Goal: Task Accomplishment & Management: Use online tool/utility

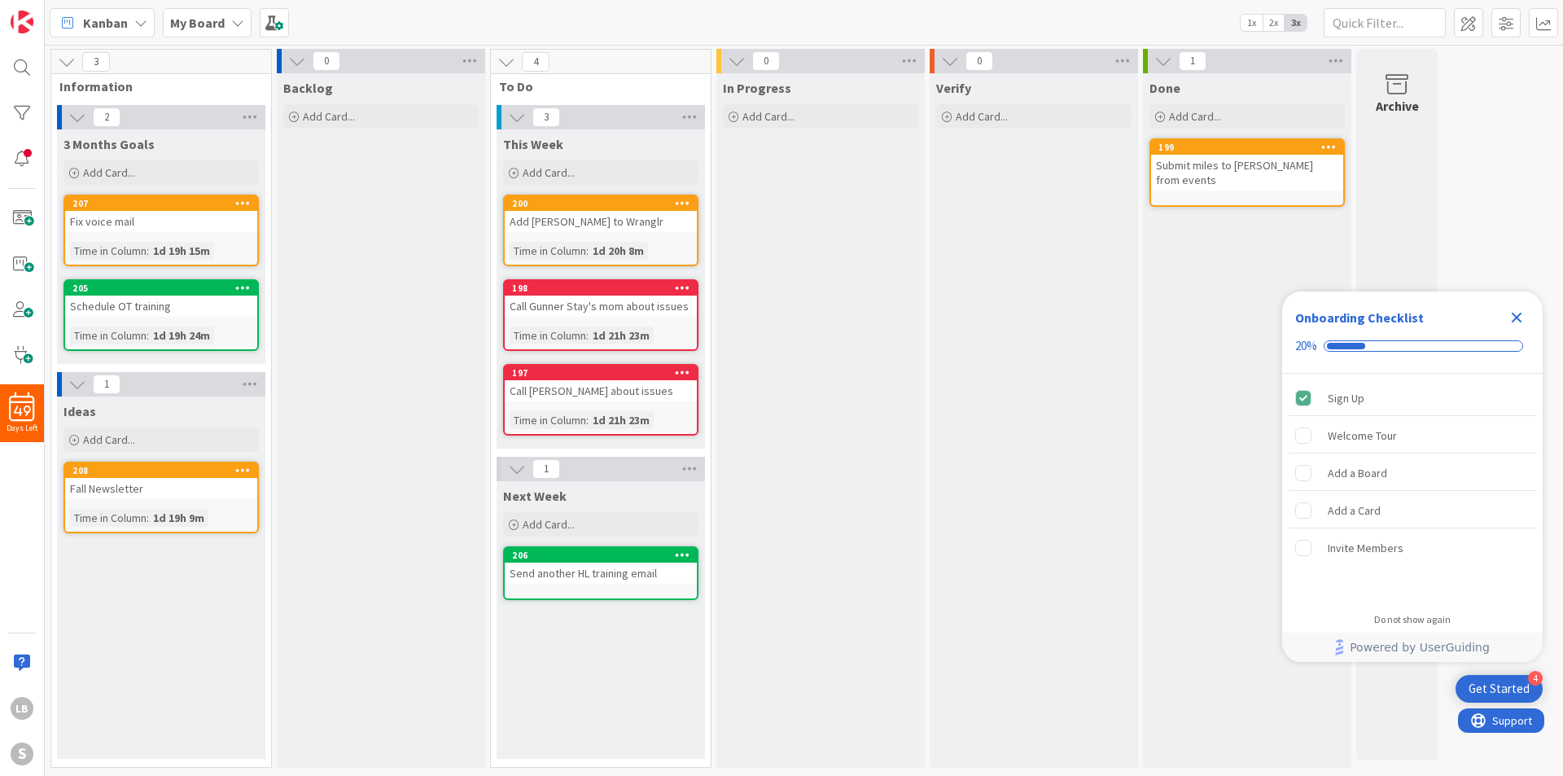
click at [1514, 323] on icon "Close Checklist" at bounding box center [1517, 318] width 20 height 20
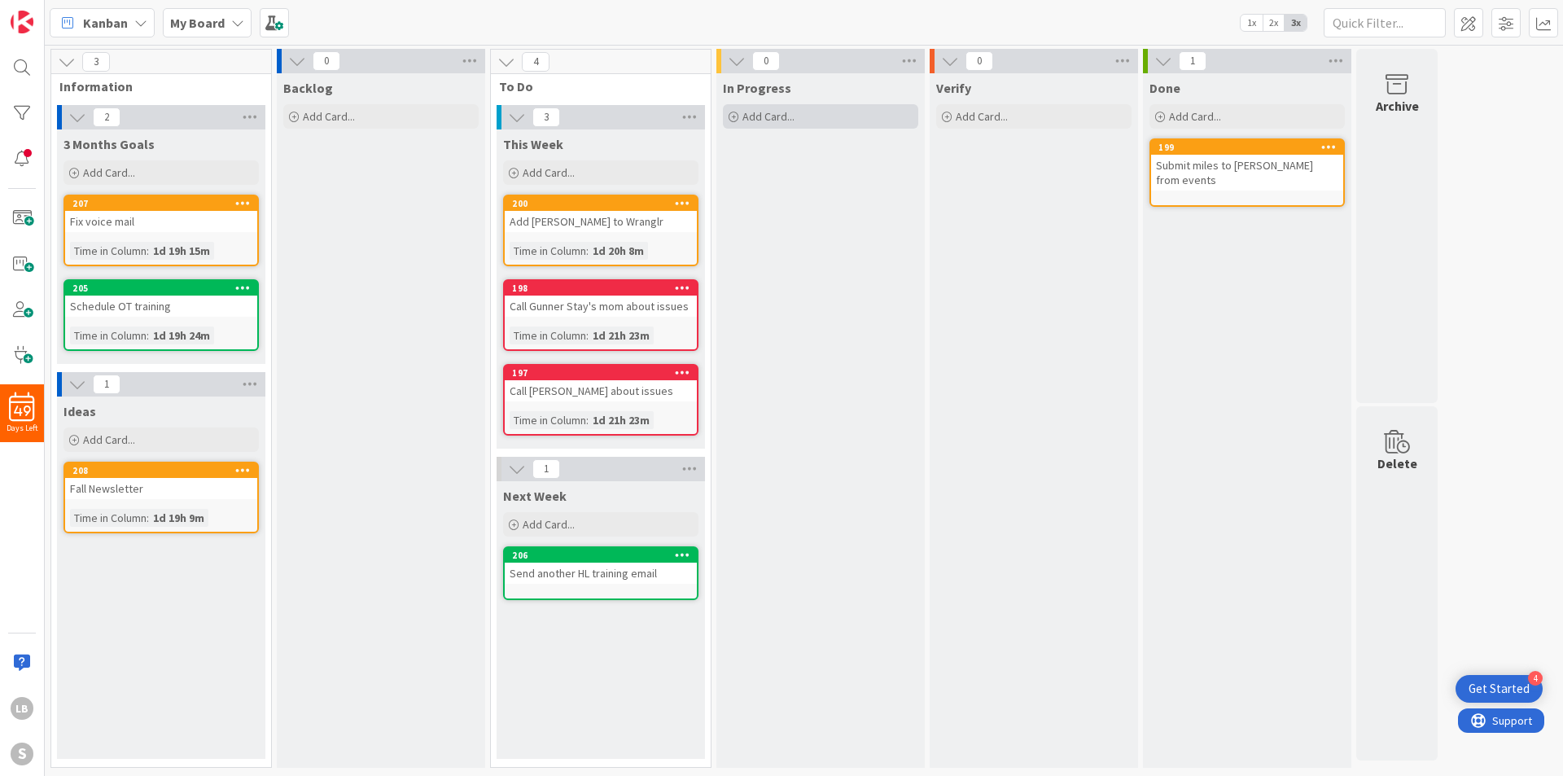
click at [791, 114] on span "Add Card..." at bounding box center [769, 116] width 52 height 15
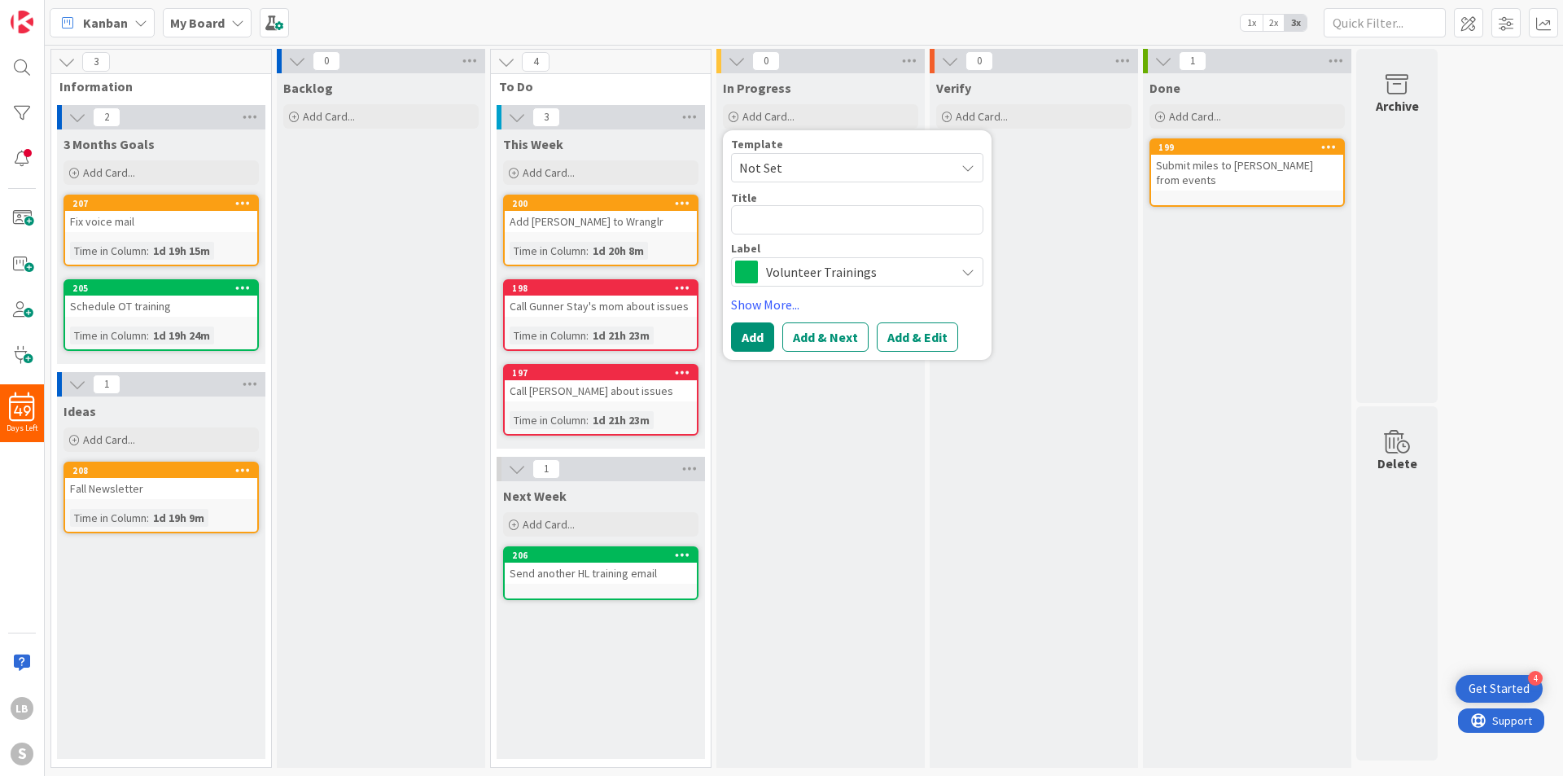
type textarea "x"
type textarea "Fi"
type textarea "x"
type textarea "Find"
type textarea "x"
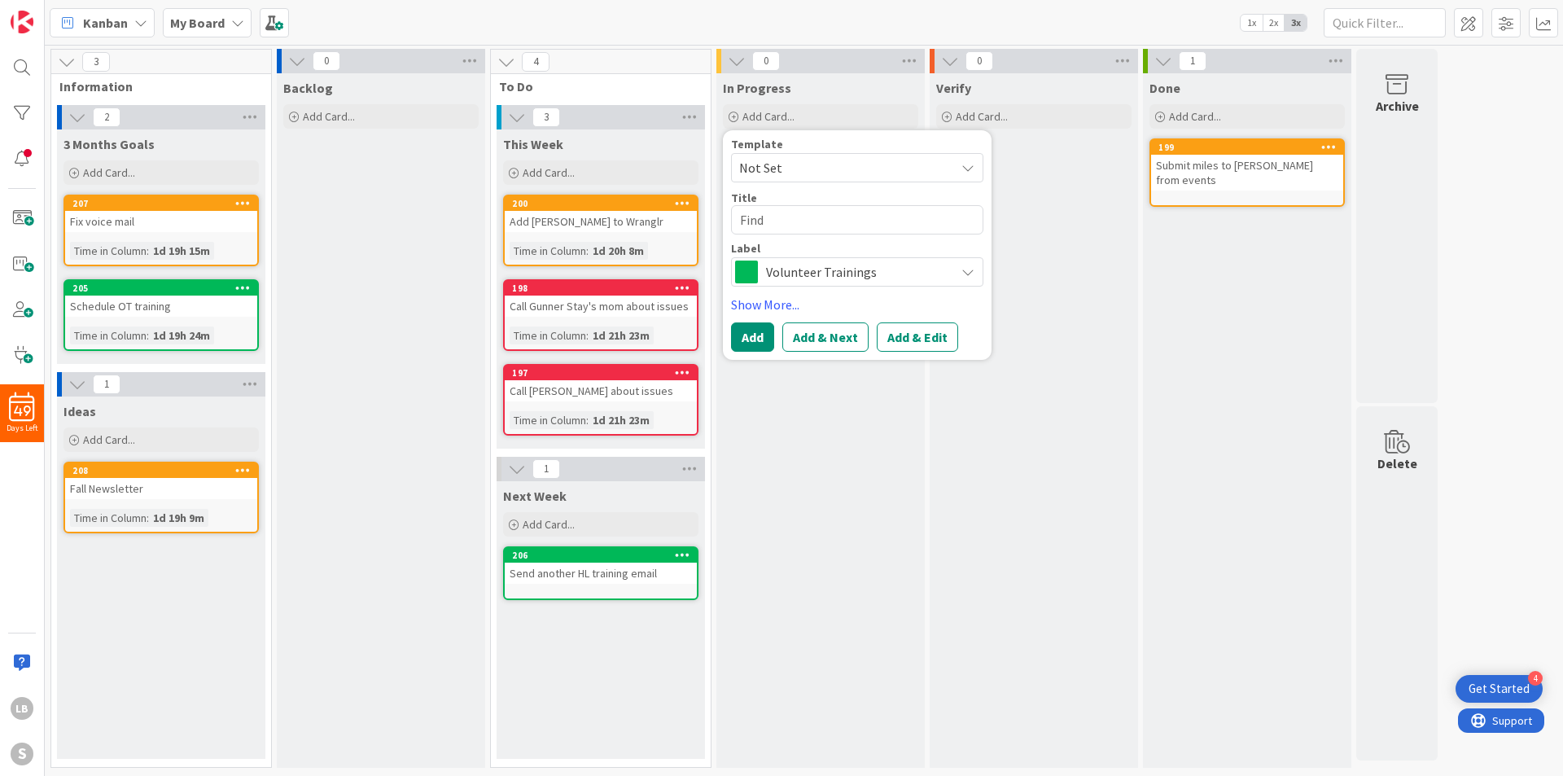
type textarea "Find"
type textarea "x"
type textarea "Find a"
type textarea "x"
type textarea "Find a"
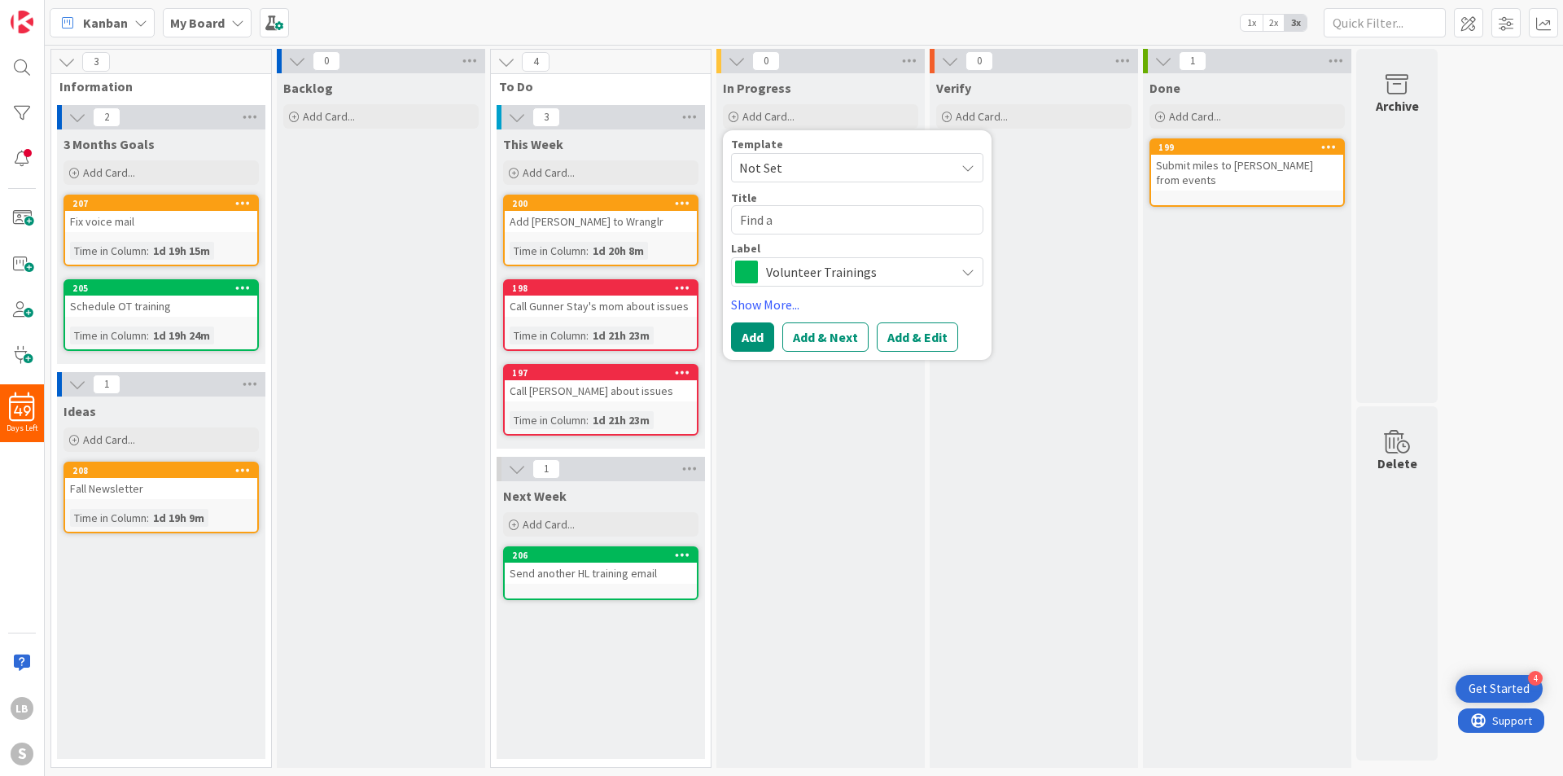
type textarea "x"
type textarea "Find a b"
type textarea "x"
type textarea "Find a ba"
type textarea "x"
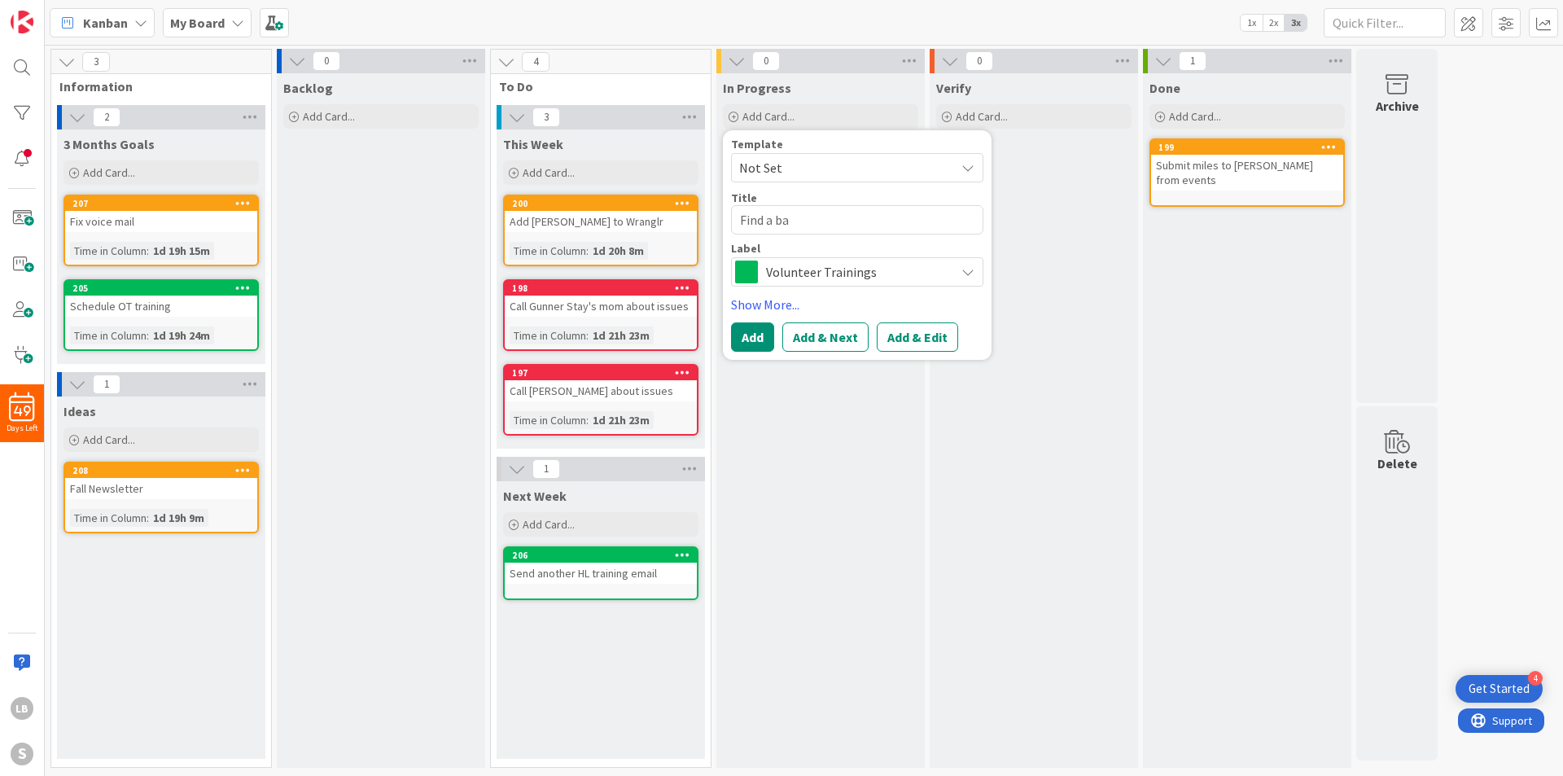
type textarea "Find a bar"
type textarea "x"
type textarea "Find a barn"
type textarea "x"
type textarea "Find a barn"
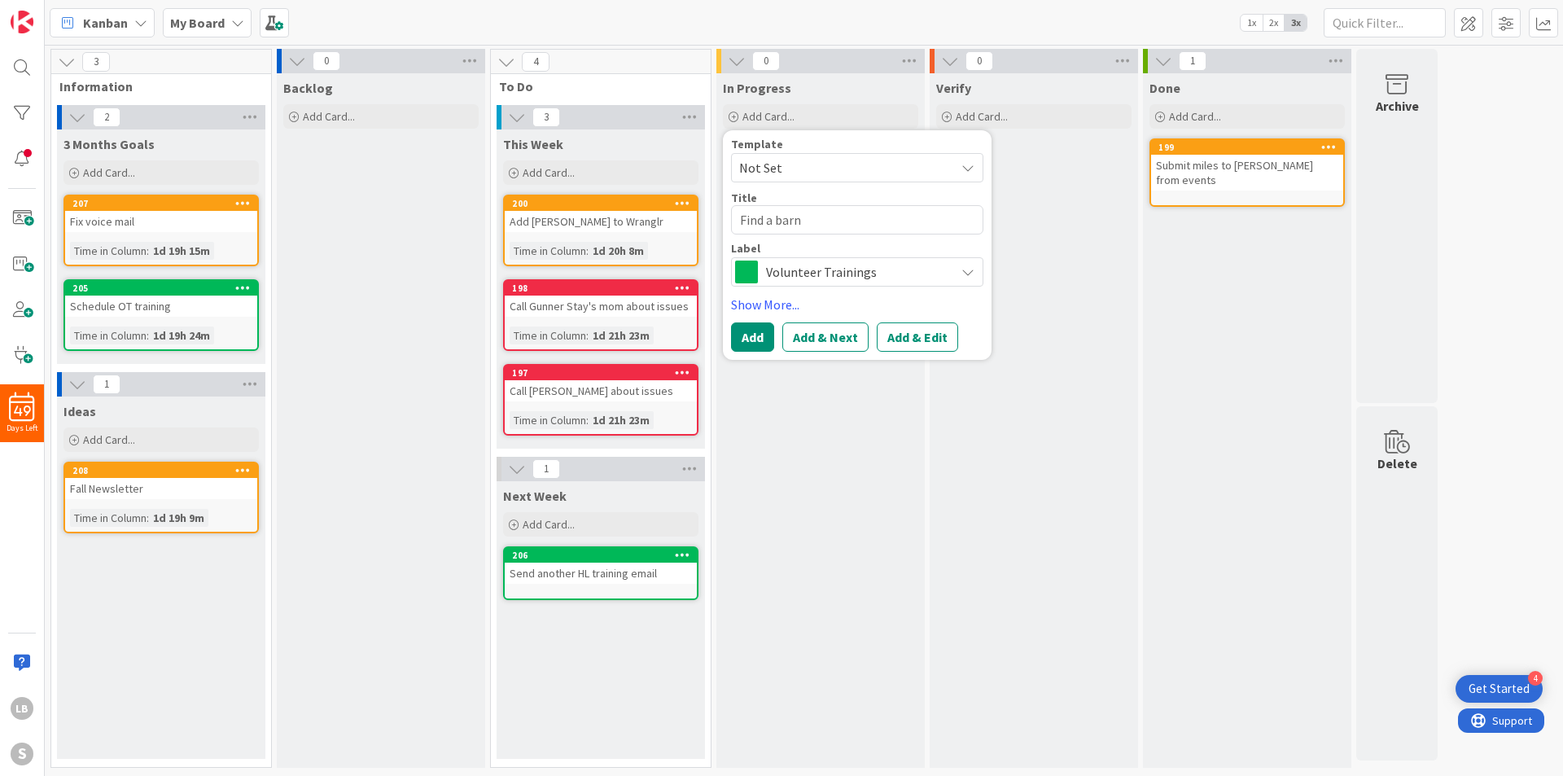
type textarea "x"
type textarea "Find a barn c"
type textarea "x"
type textarea "Find a barn ca"
type textarea "x"
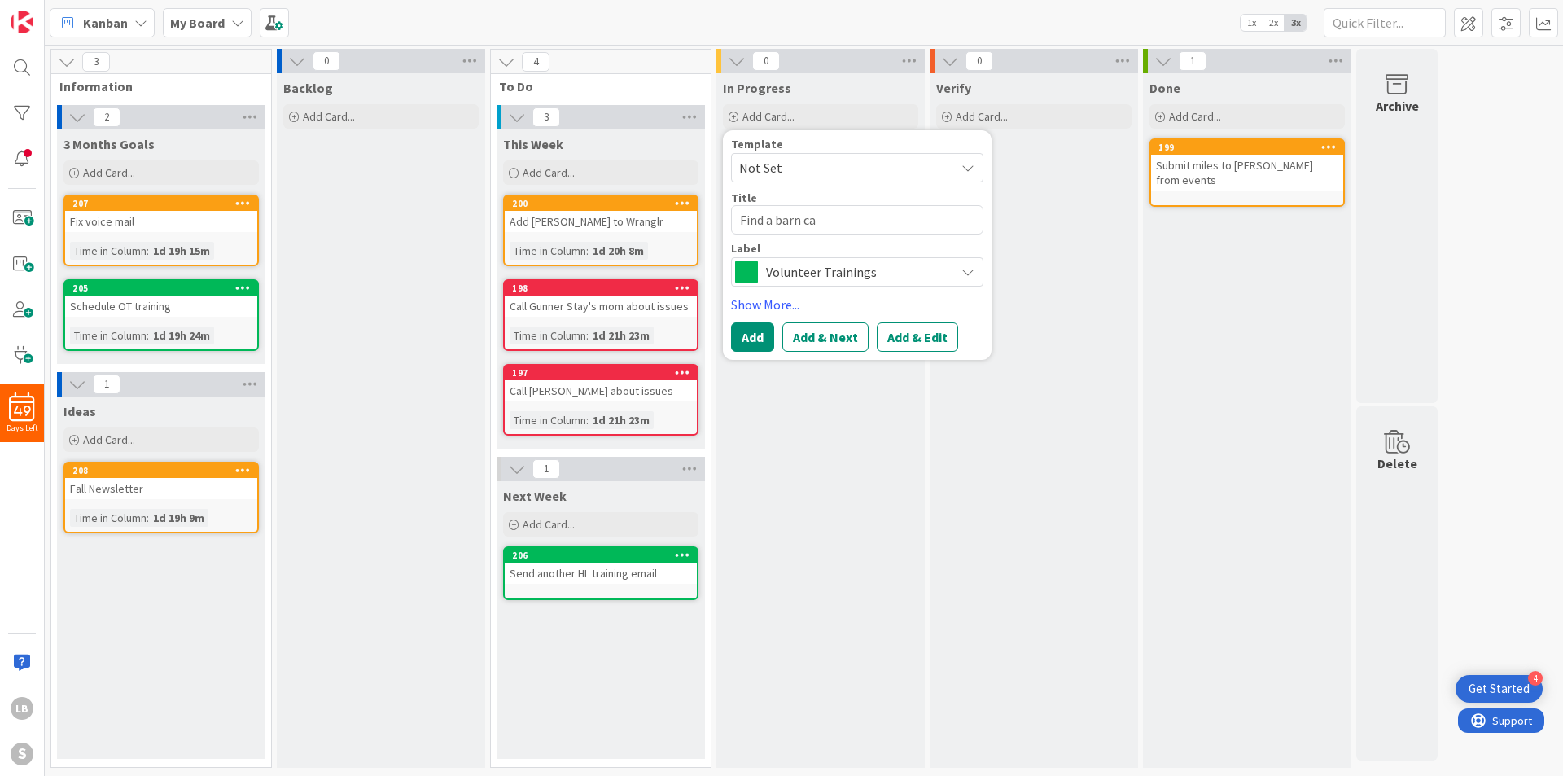
type textarea "Find a barn cap"
type textarea "x"
type textarea "Find a barn capt"
type textarea "x"
type textarea "Find a barn captai"
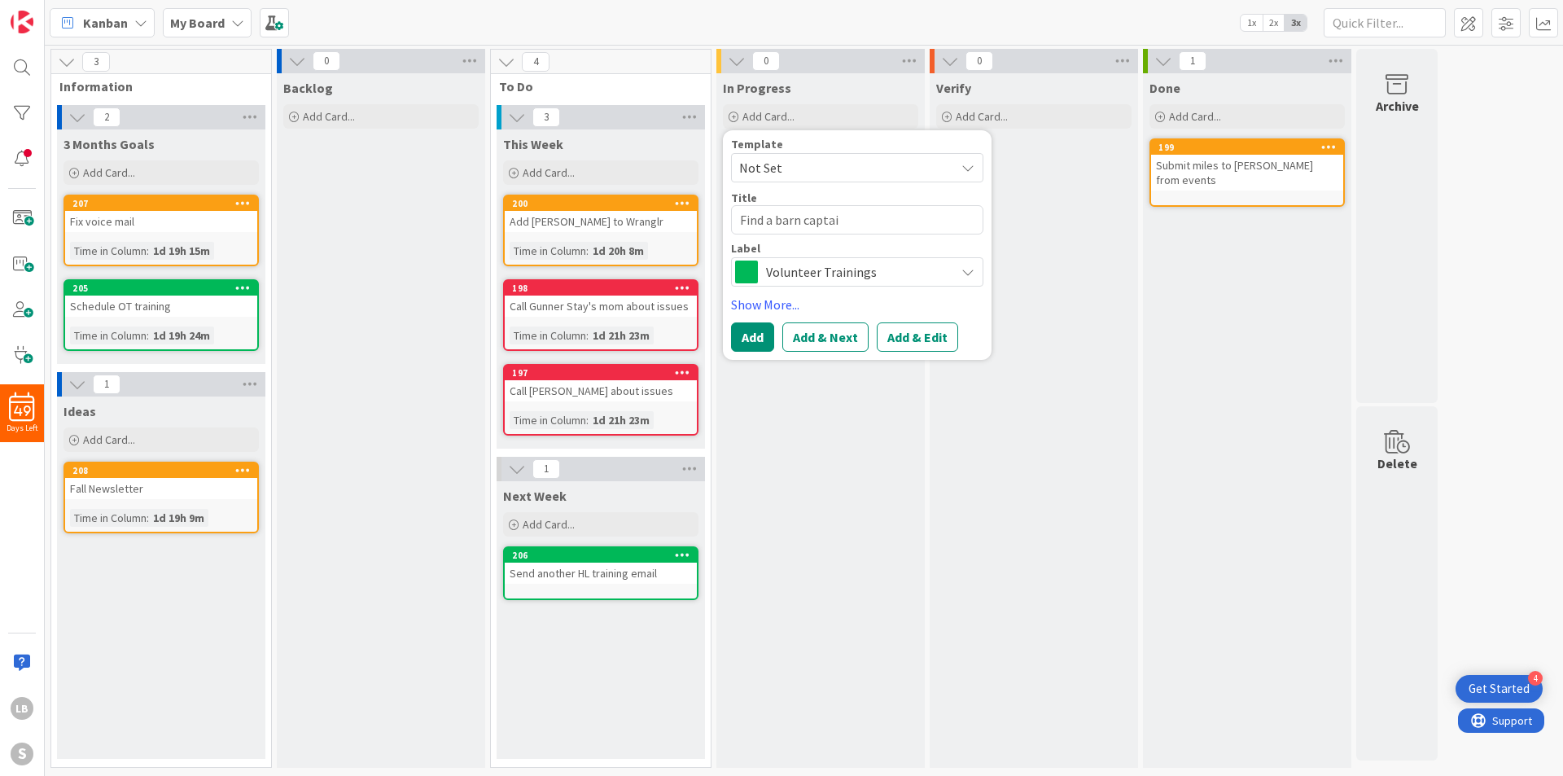
type textarea "x"
type textarea "Find a barn captain"
type textarea "x"
type textarea "Find a barn captain f"
type textarea "x"
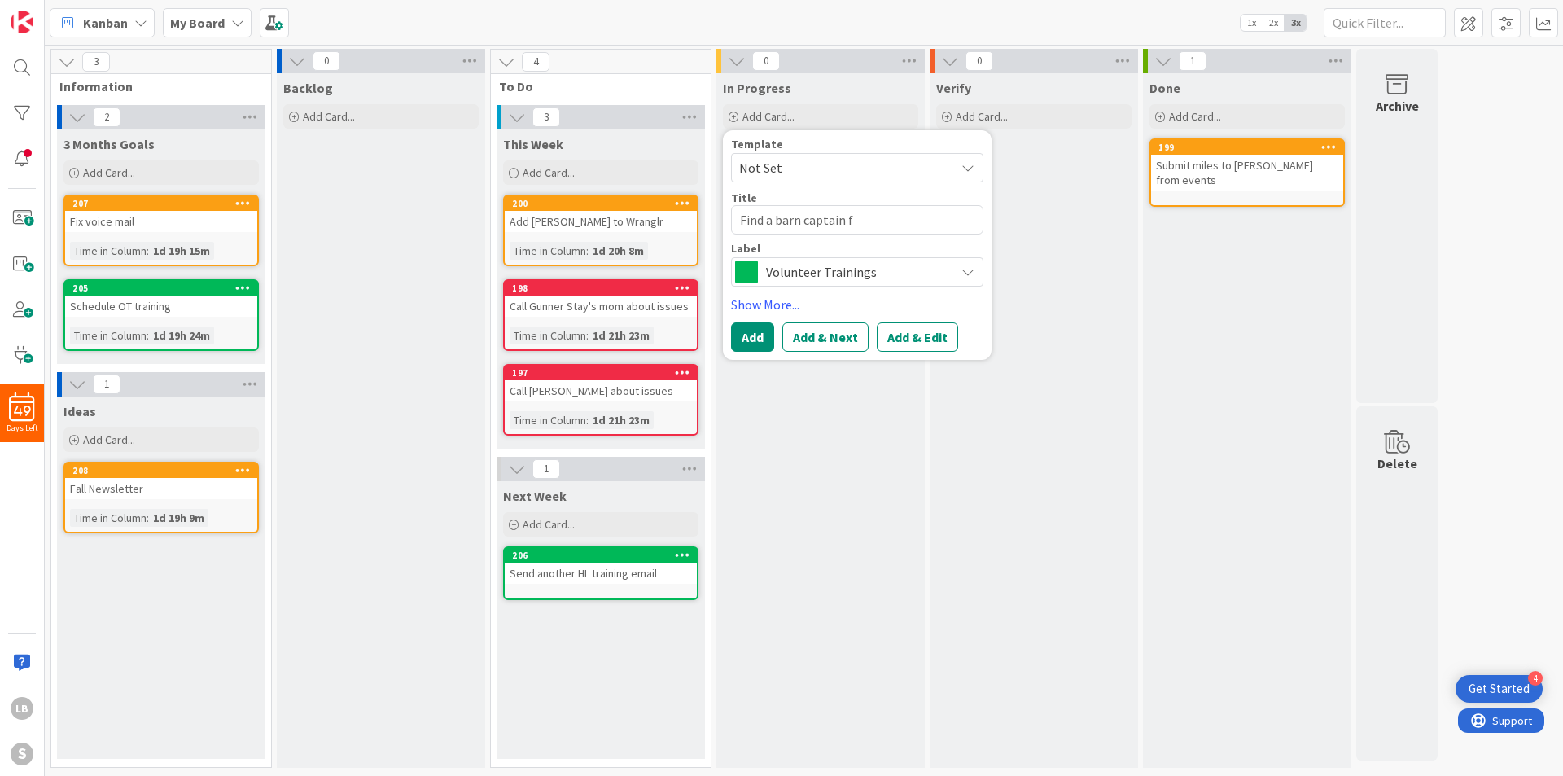
type textarea "Find a barn captain [PERSON_NAME]"
type textarea "x"
type textarea "Find a barn captain for"
type textarea "x"
type textarea "Find a barn captain for"
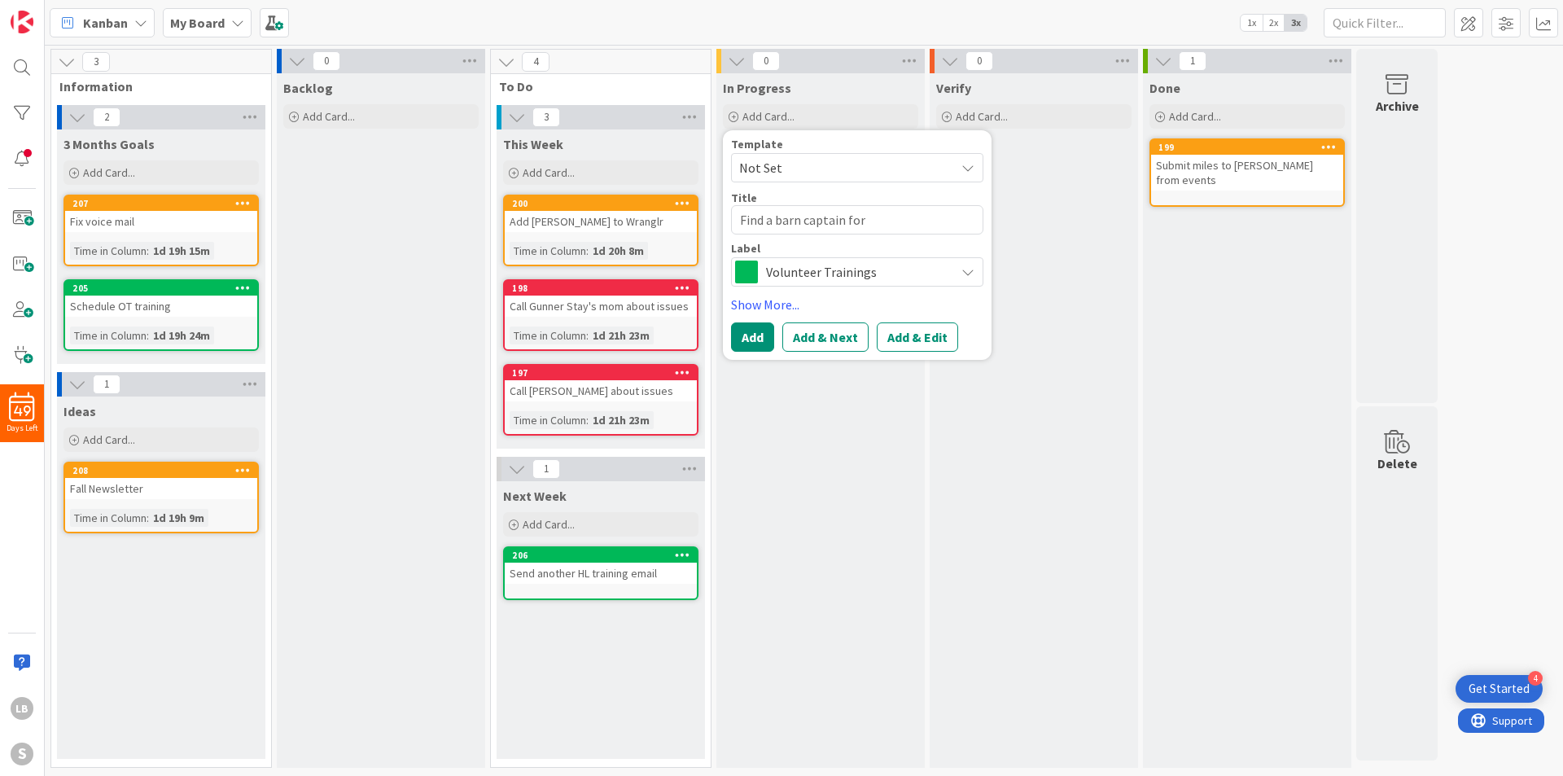
type textarea "x"
type textarea "Find a barn captain for 1"
type textarea "x"
type textarea "Find a barn captain for 10"
type textarea "x"
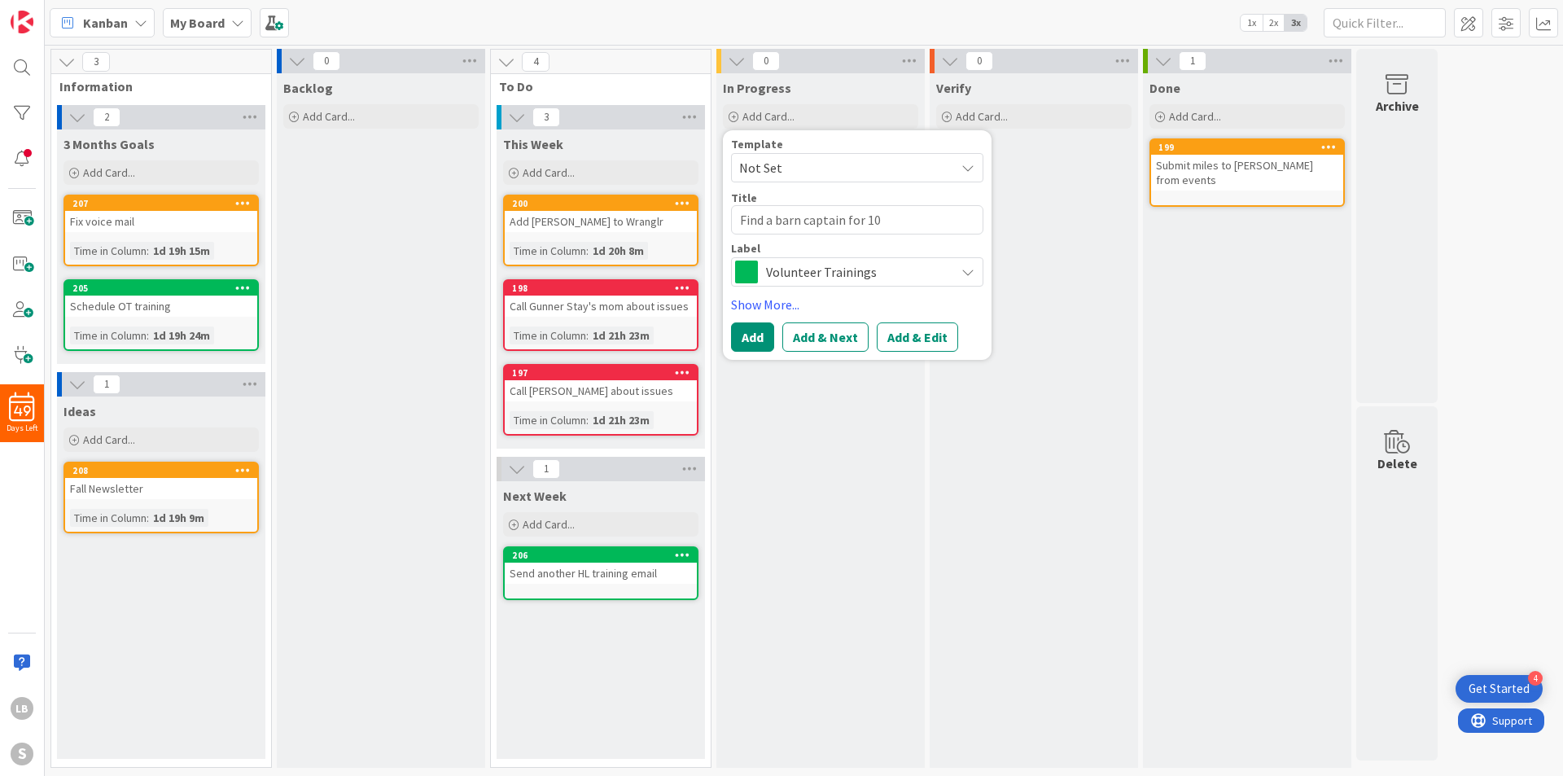
type textarea "Find a barn captain for 10/"
type textarea "x"
type textarea "Find a barn captain for 10/1"
type textarea "x"
type textarea "Find a barn captain for 10/14"
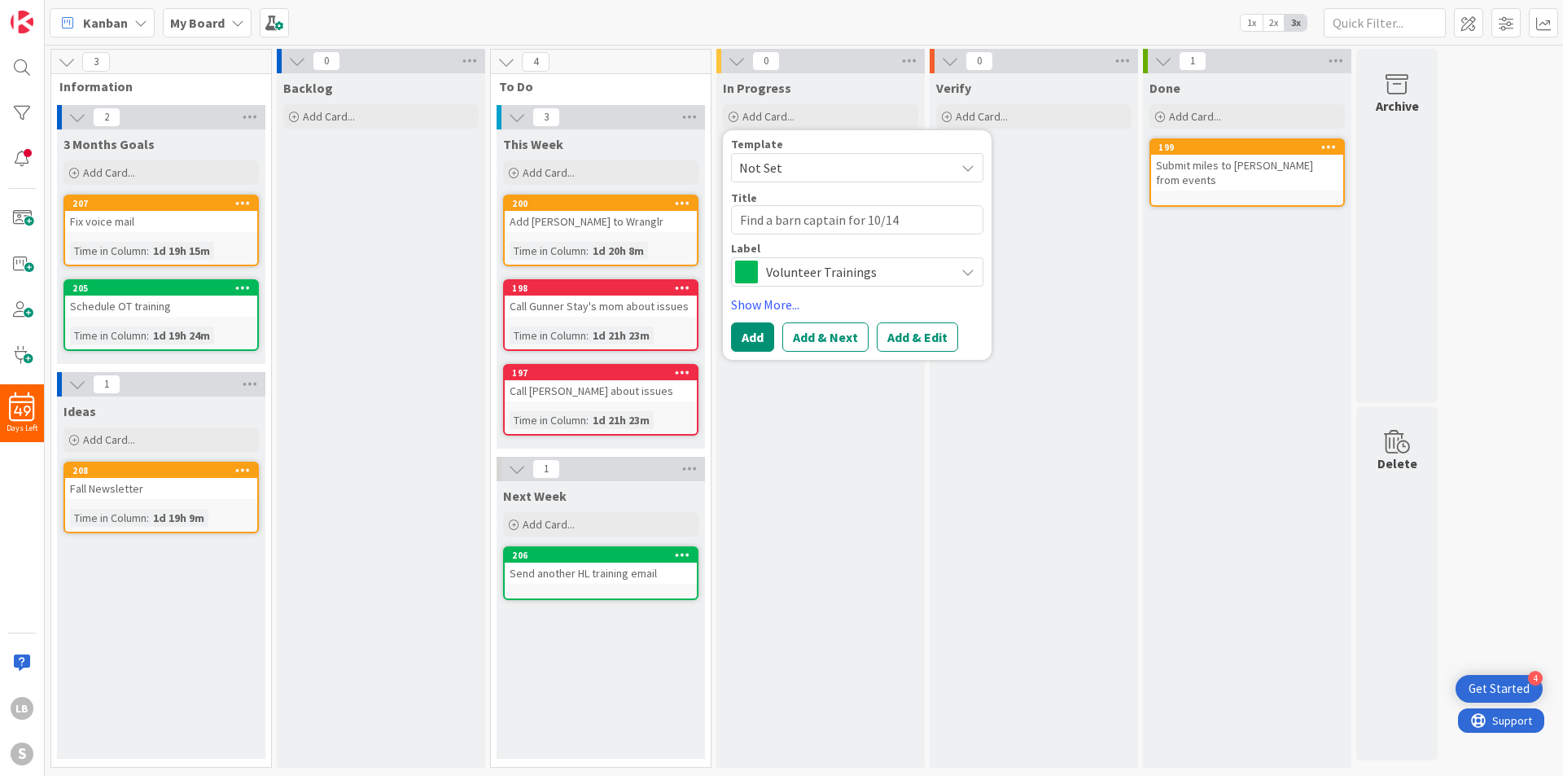
type textarea "x"
type textarea "Find a barn captain for 10/1"
type textarea "x"
type textarea "Find a barn captain for 10/15"
click at [962, 277] on icon at bounding box center [968, 271] width 13 height 13
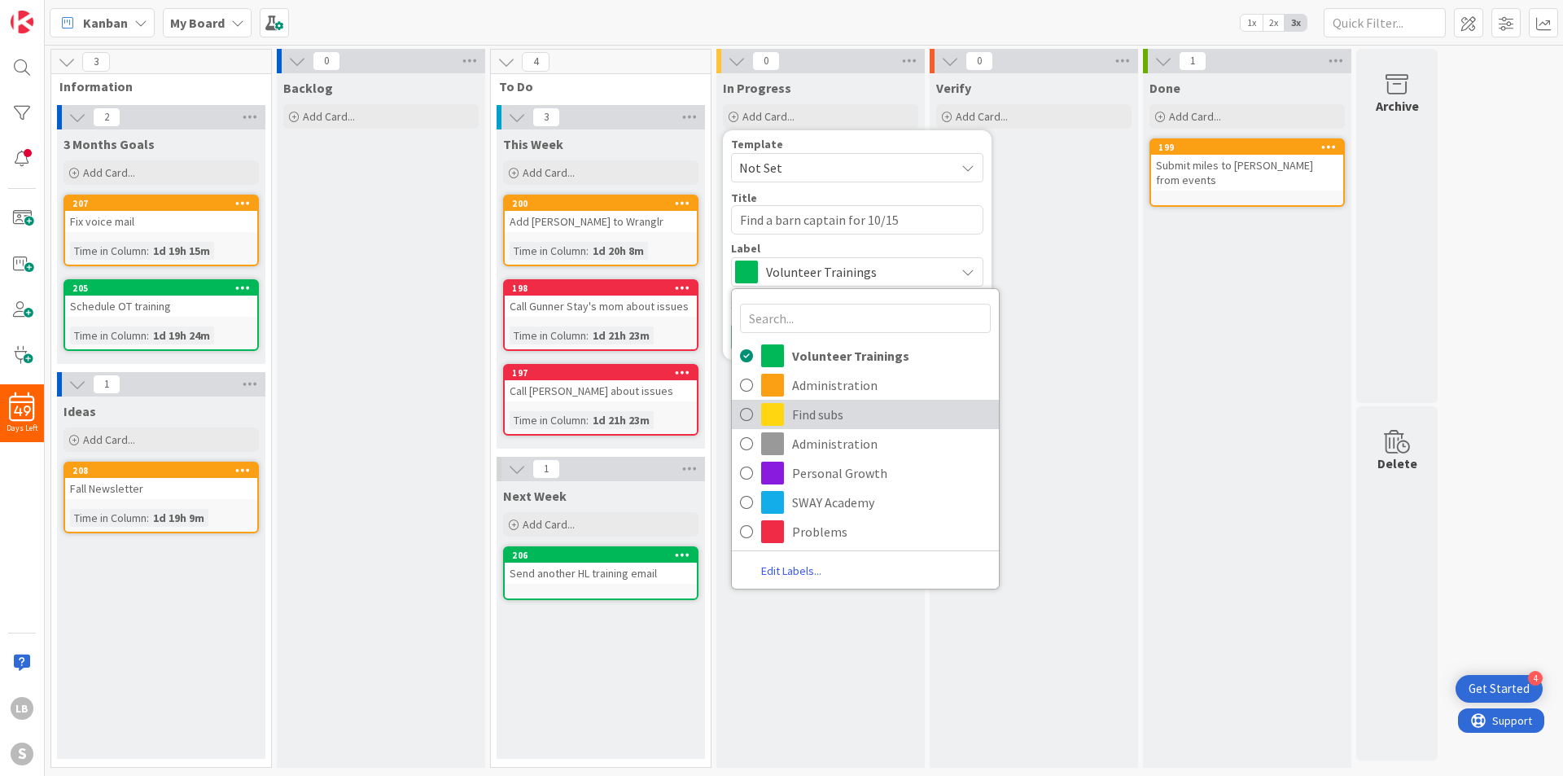
click at [937, 420] on span "Find subs" at bounding box center [891, 414] width 199 height 24
type textarea "x"
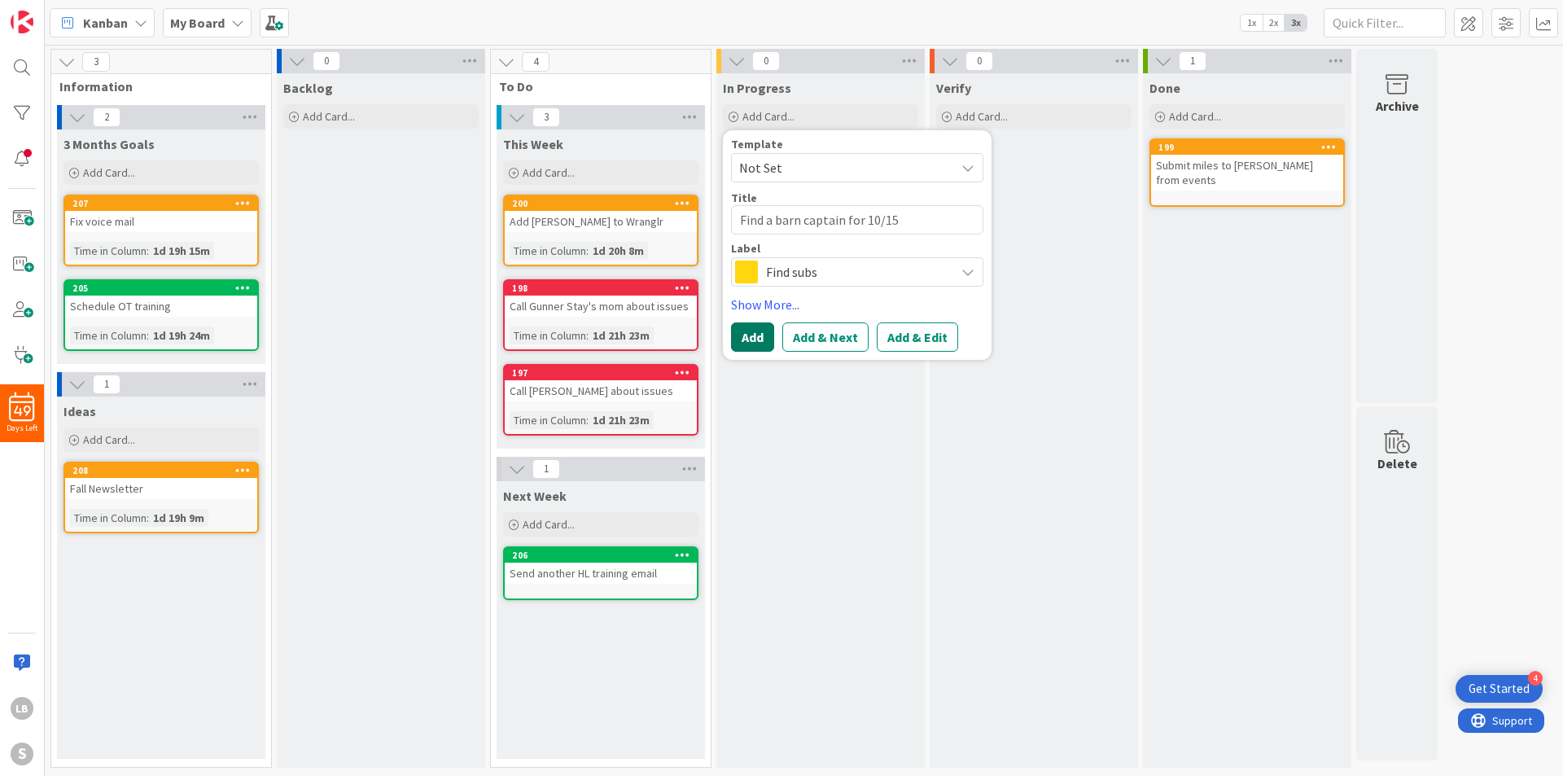
click at [762, 342] on button "Add" at bounding box center [752, 336] width 43 height 29
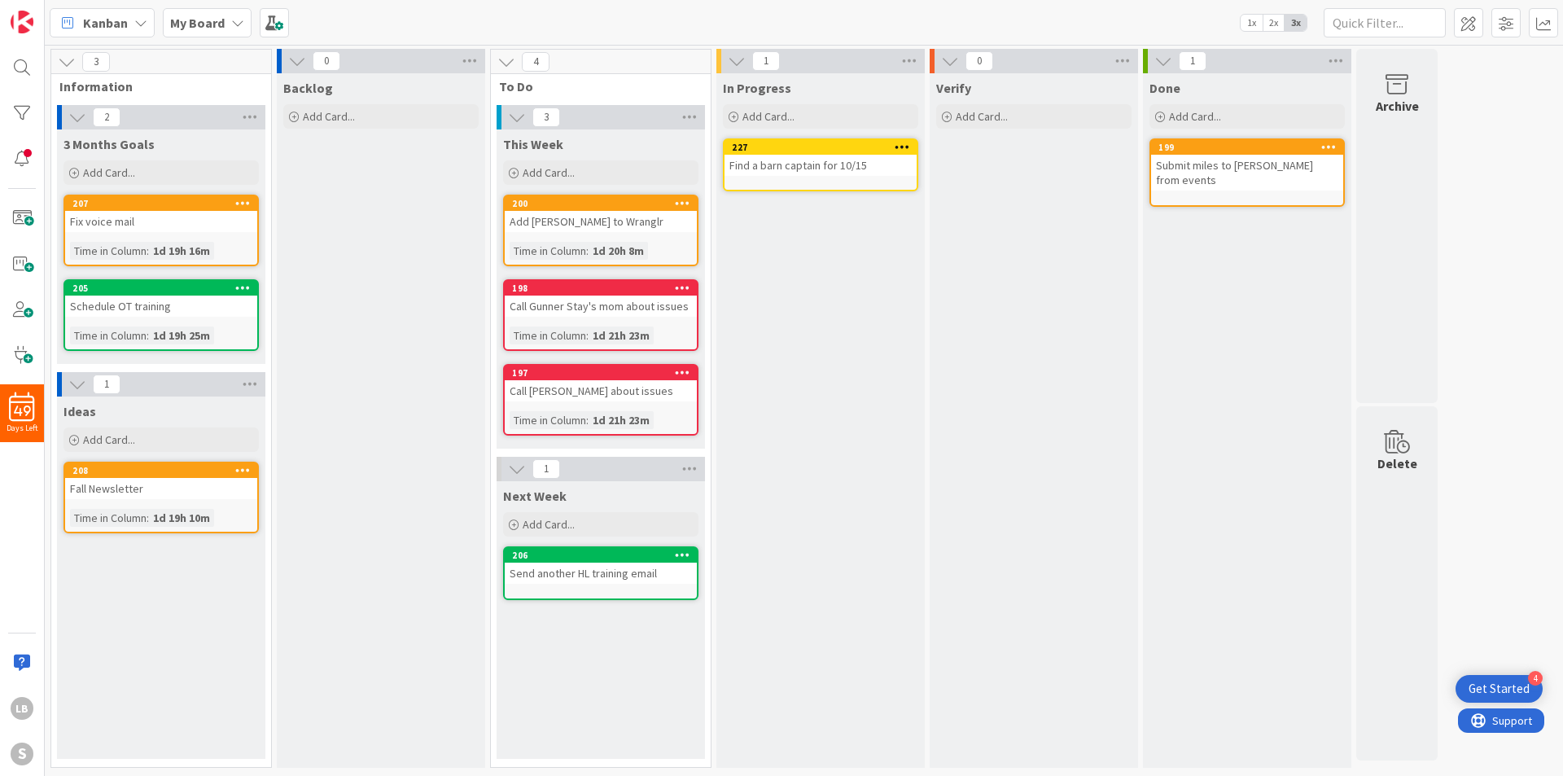
click at [486, 6] on div "Kanban My Board 1x 2x 3x" at bounding box center [804, 22] width 1518 height 45
drag, startPoint x: 928, startPoint y: 291, endPoint x: 901, endPoint y: 13, distance: 278.9
click at [901, 13] on div "Kanban My Board 1x 2x 3x" at bounding box center [804, 22] width 1518 height 45
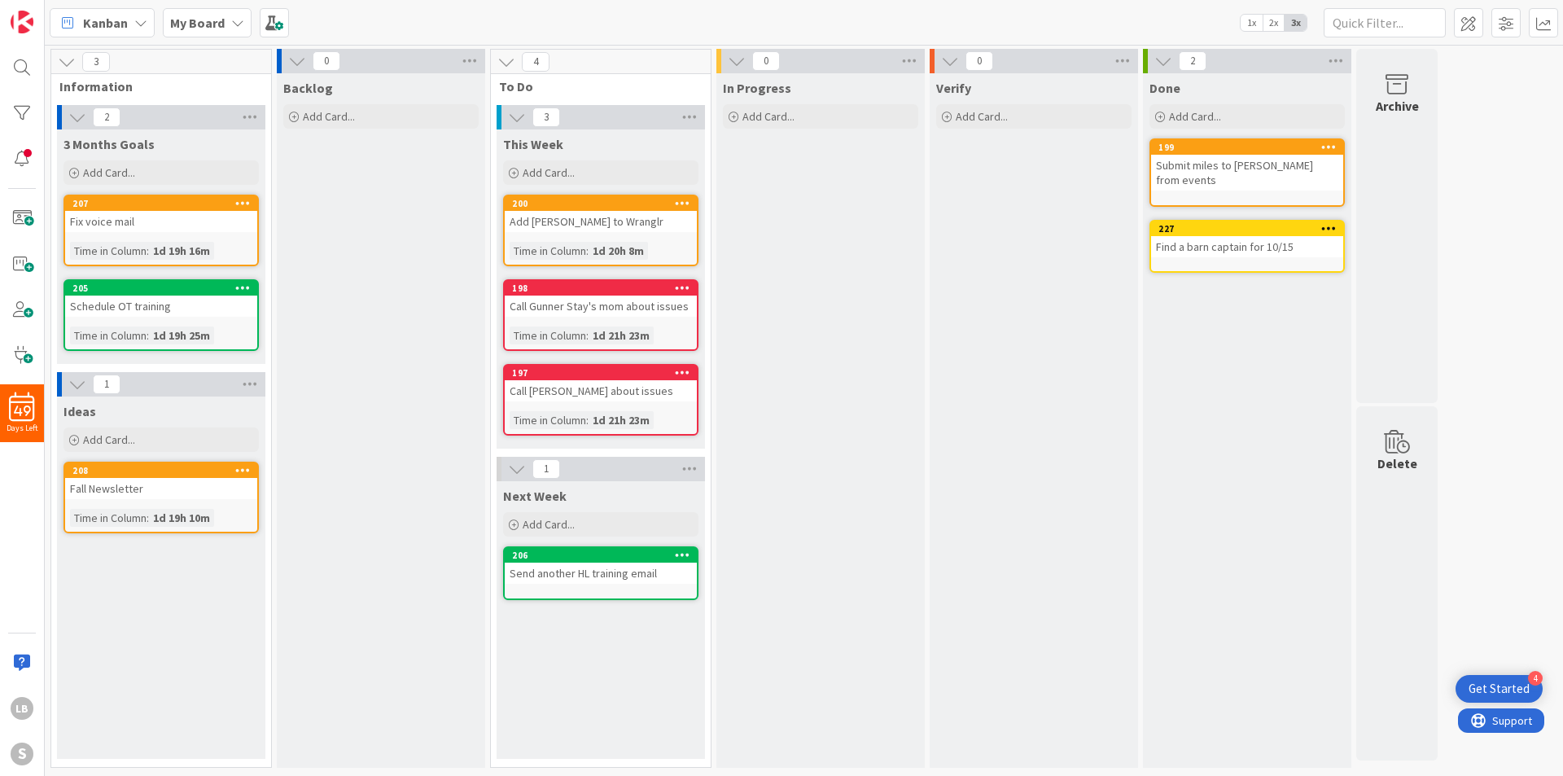
click at [1517, 332] on div "3 Information 2 3 Months Goals Add Card... 207 Fix voice mail Time in Column : …" at bounding box center [804, 412] width 1512 height 727
